Goal: Information Seeking & Learning: Learn about a topic

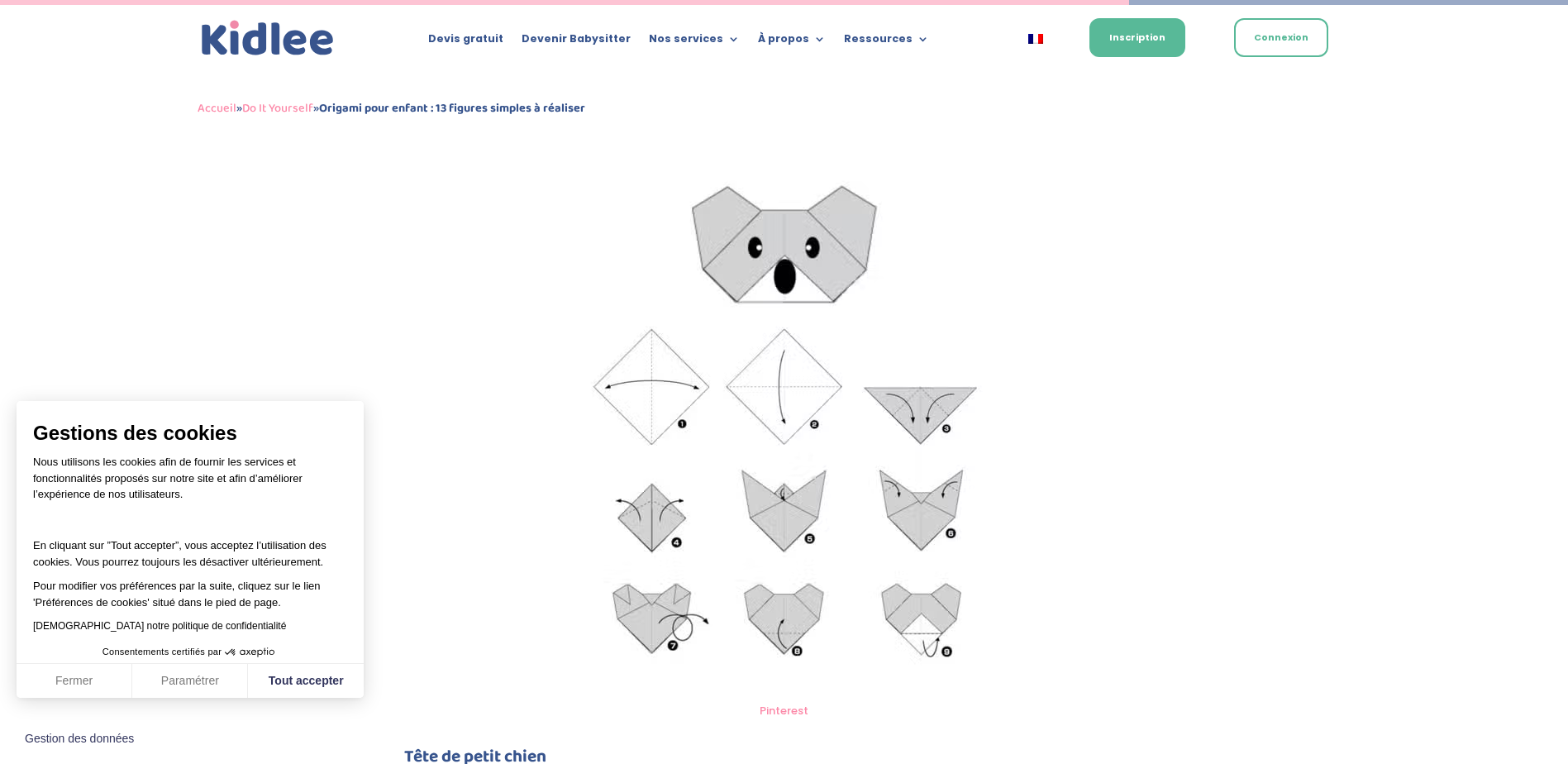
scroll to position [5494, 0]
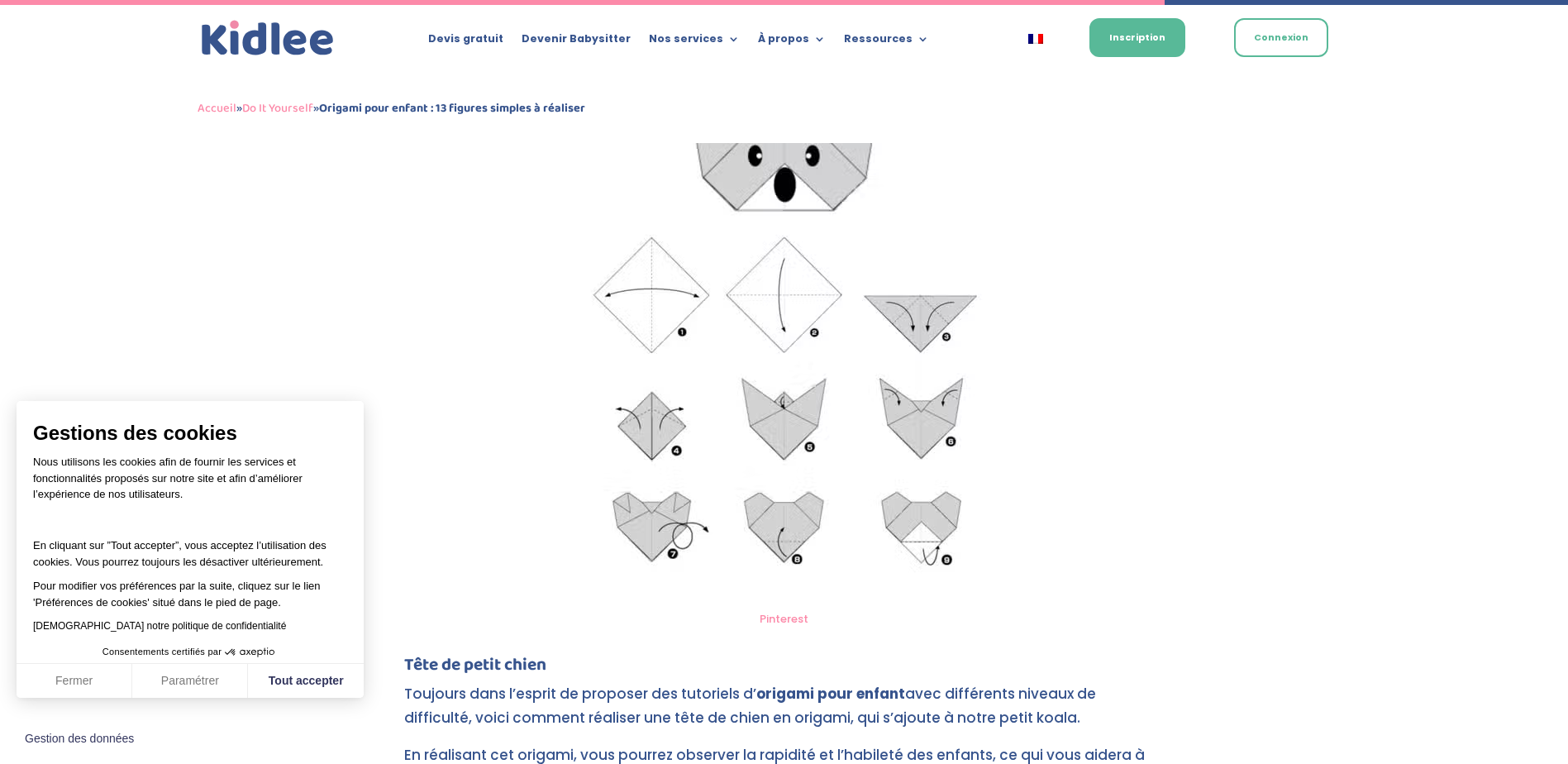
click at [807, 365] on img at bounding box center [784, 335] width 466 height 532
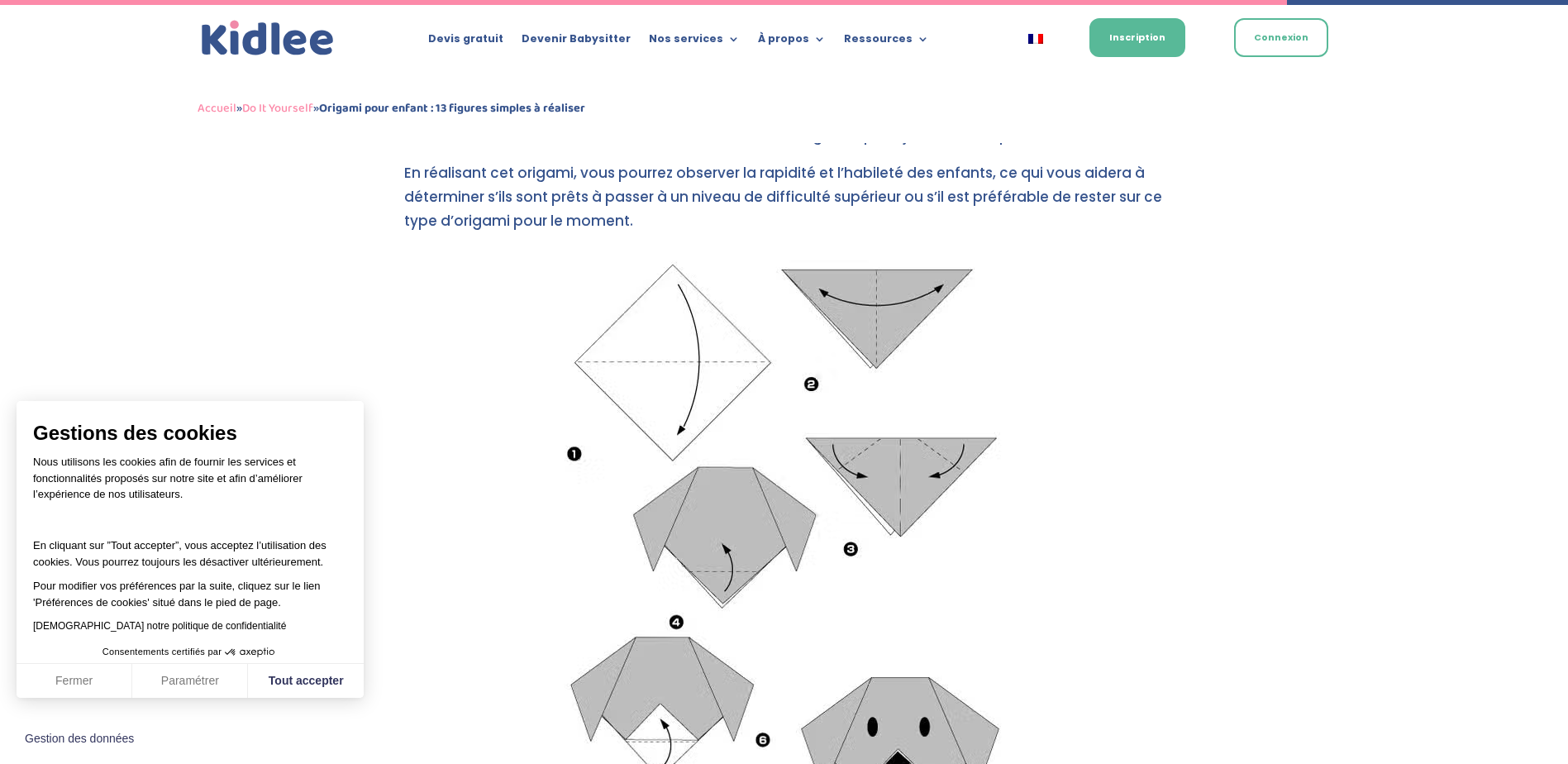
scroll to position [6073, 0]
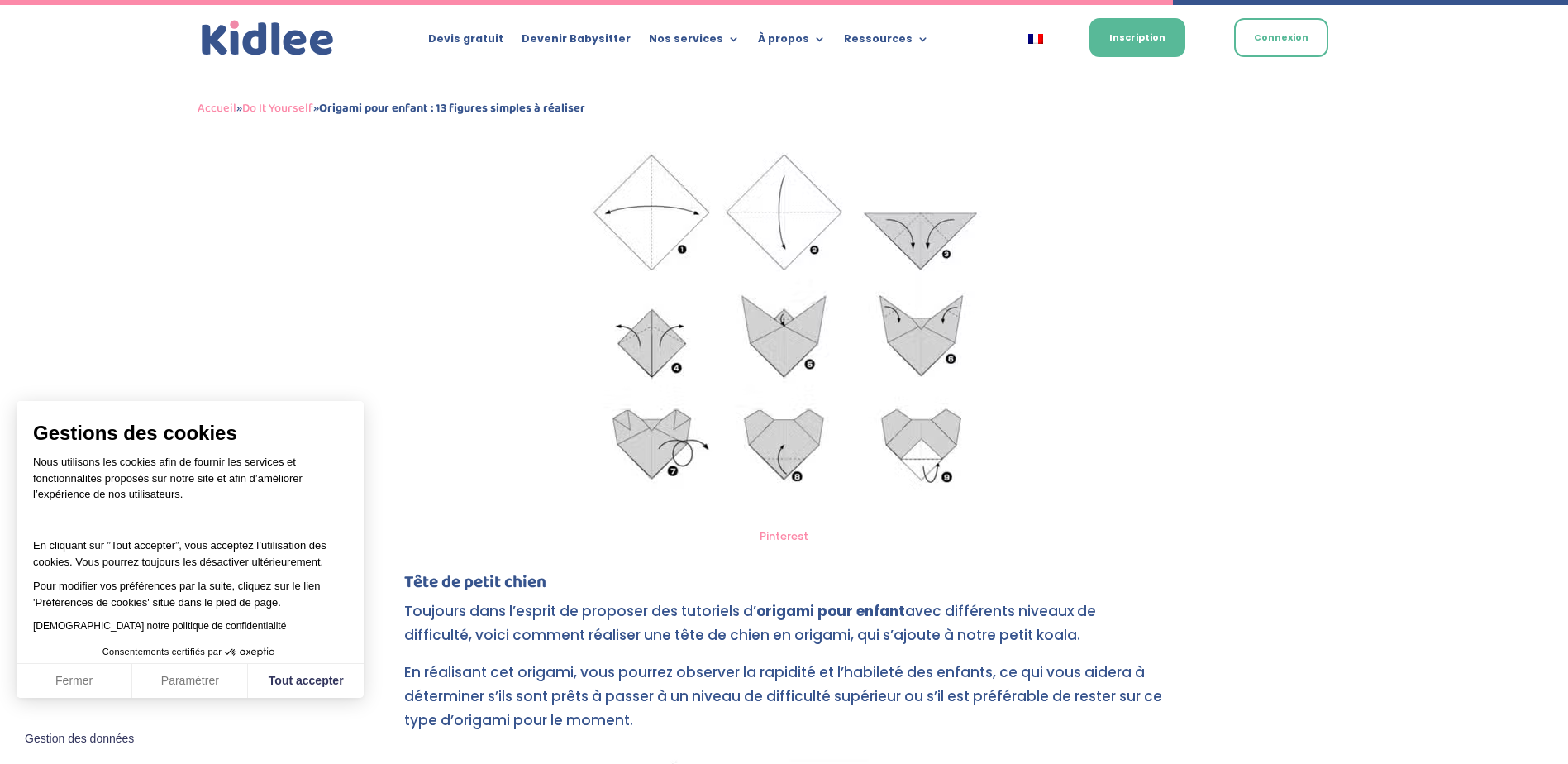
scroll to position [5246, 0]
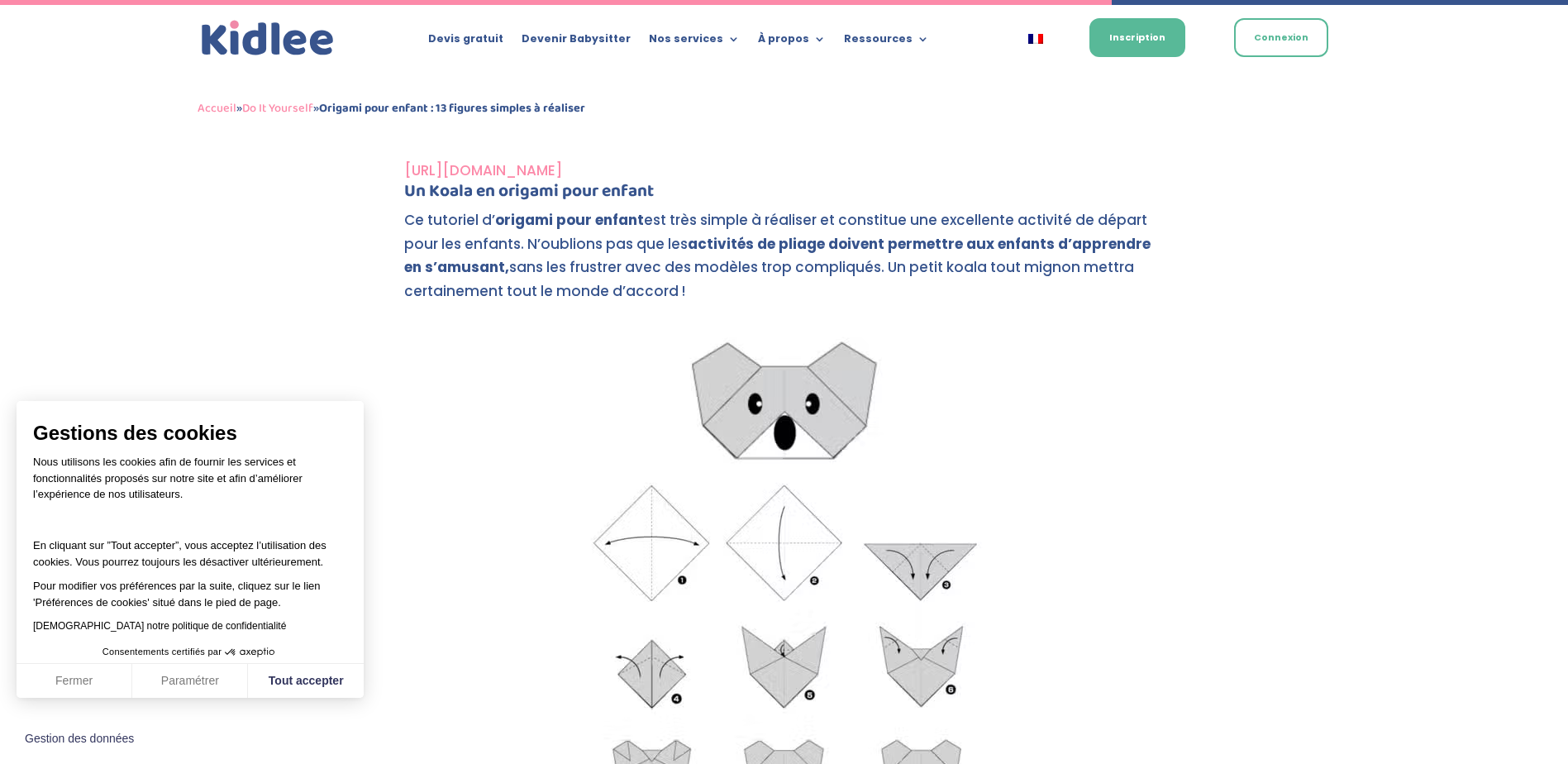
click at [763, 448] on img at bounding box center [784, 583] width 466 height 532
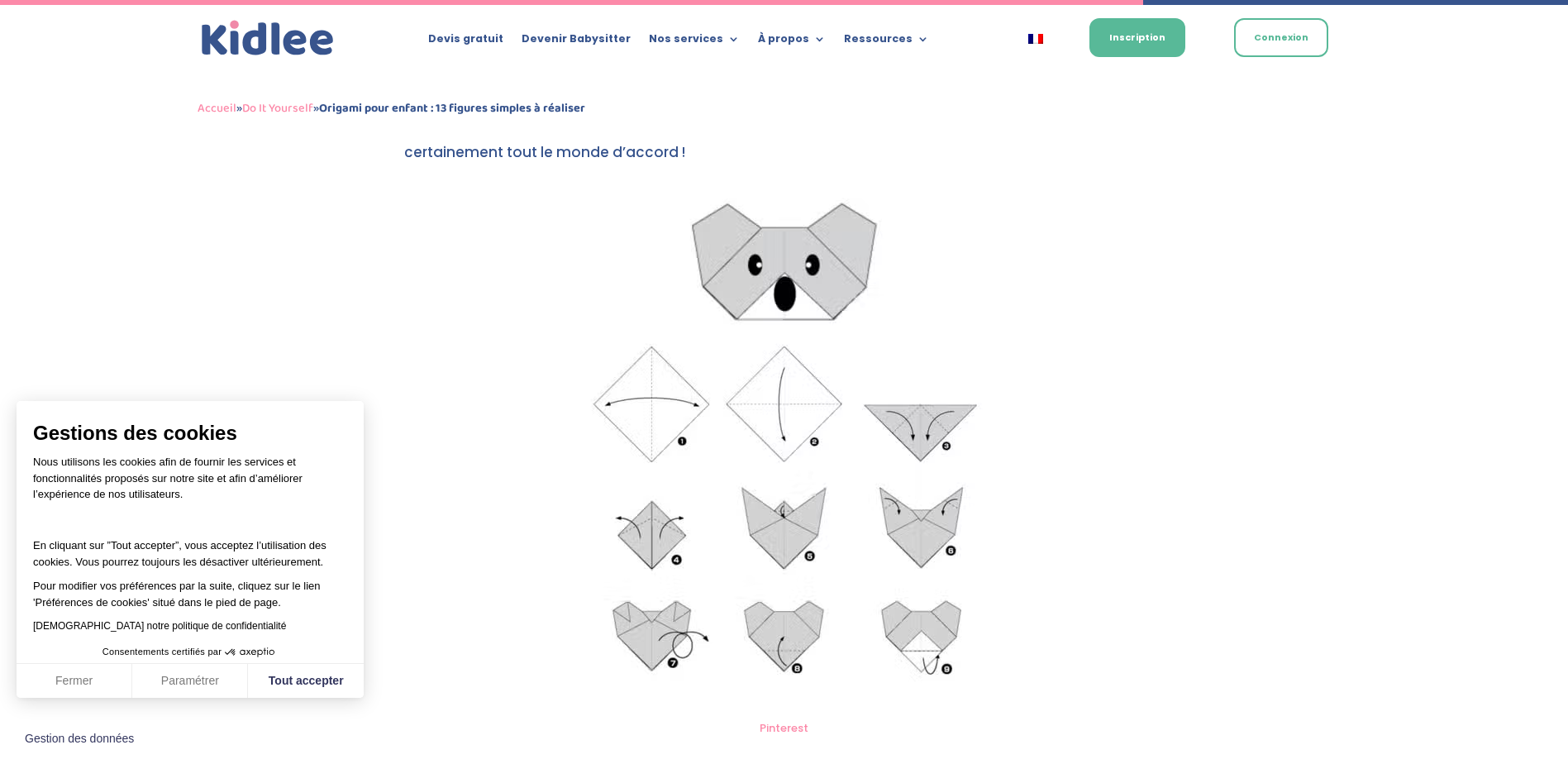
scroll to position [5412, 0]
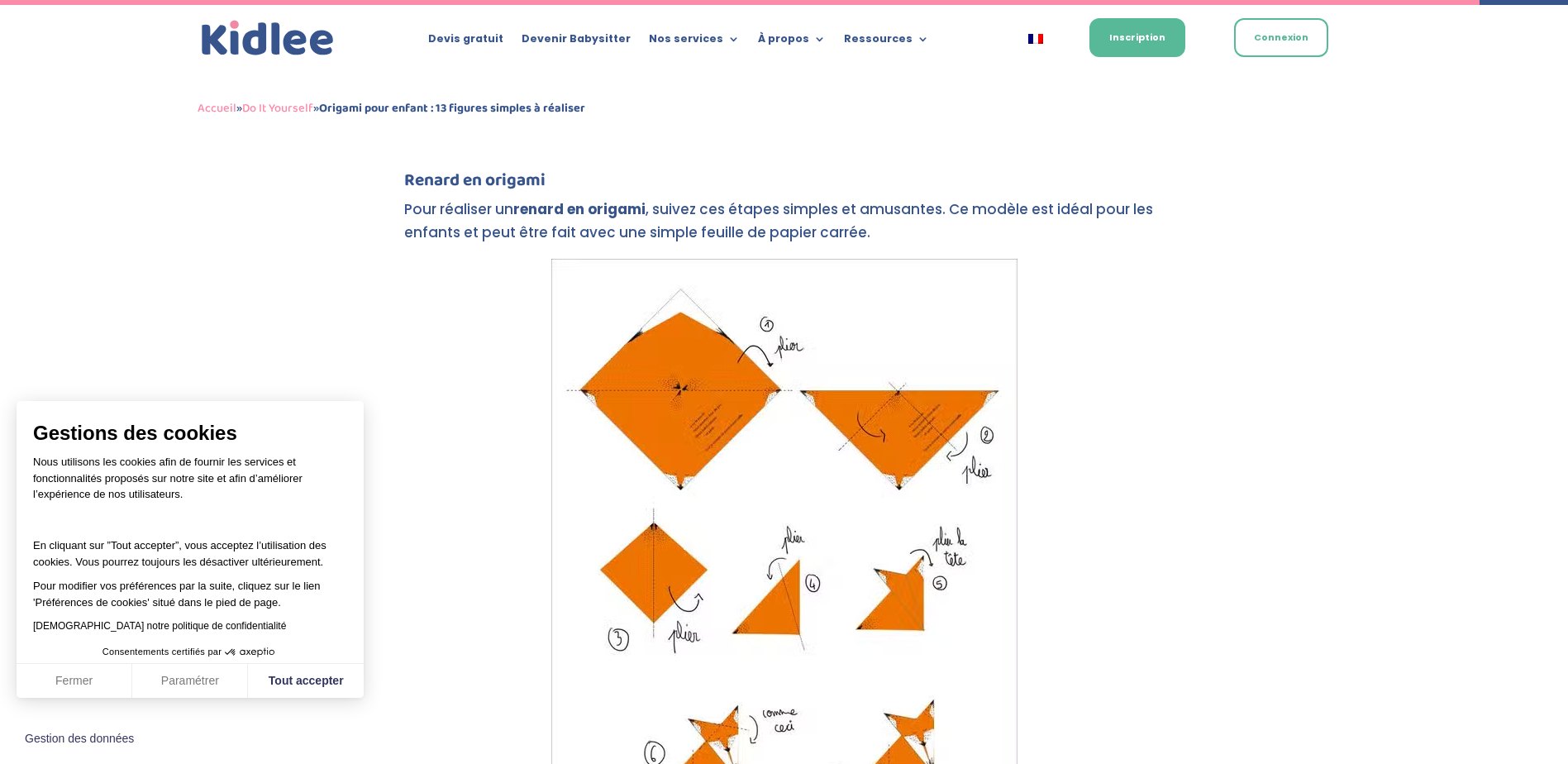
scroll to position [6982, 0]
